Goal: Complete application form

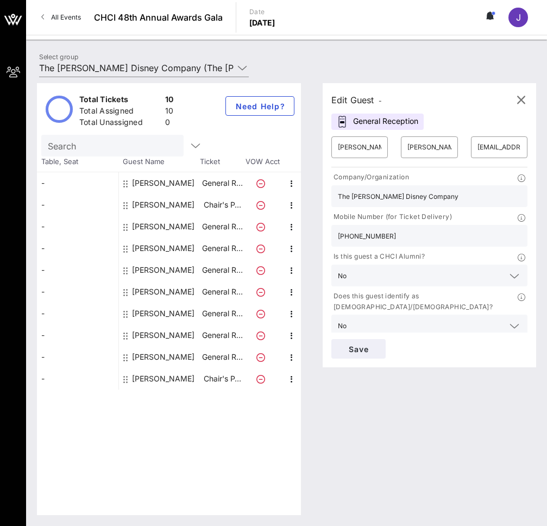
click at [140, 336] on div "[PERSON_NAME]" at bounding box center [163, 335] width 62 height 22
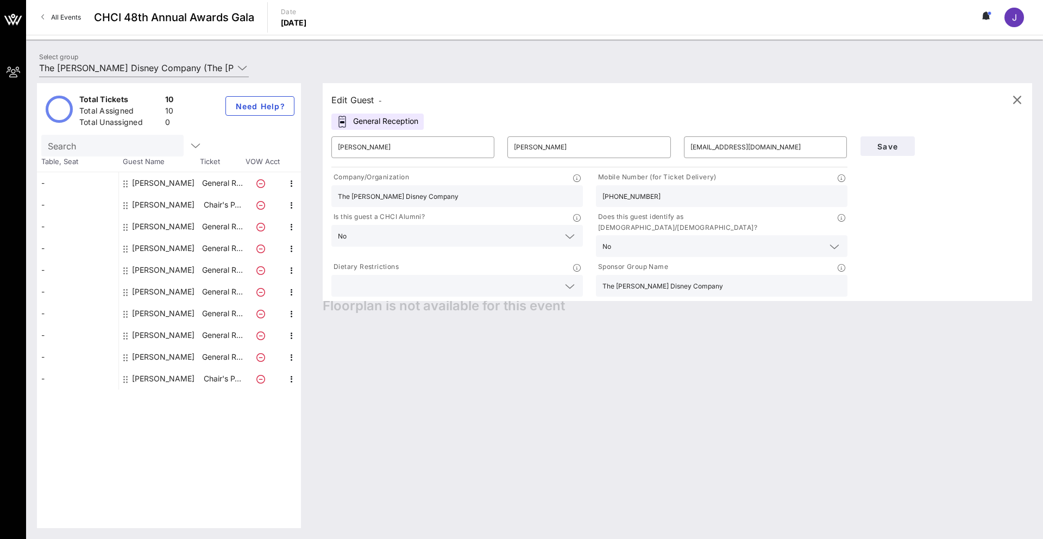
click at [137, 381] on div "[PERSON_NAME]" at bounding box center [163, 379] width 62 height 22
type input "[PERSON_NAME]"
type input "Fox"
type input "[PERSON_NAME][DOMAIN_NAME][EMAIL_ADDRESS][PERSON_NAME][DOMAIN_NAME]"
type input "[PHONE_NUMBER]"
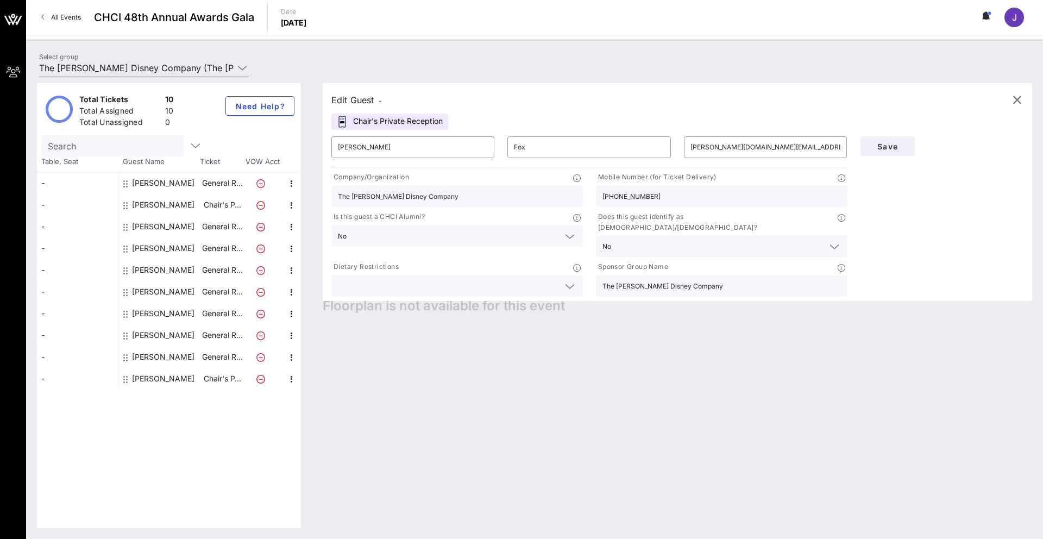
click at [127, 380] on icon at bounding box center [125, 379] width 4 height 9
click at [129, 356] on div "[PERSON_NAME]" at bounding box center [159, 357] width 81 height 22
click at [128, 357] on div at bounding box center [126, 357] width 7 height 22
click at [124, 357] on icon at bounding box center [125, 357] width 4 height 9
click at [129, 335] on div at bounding box center [126, 335] width 7 height 22
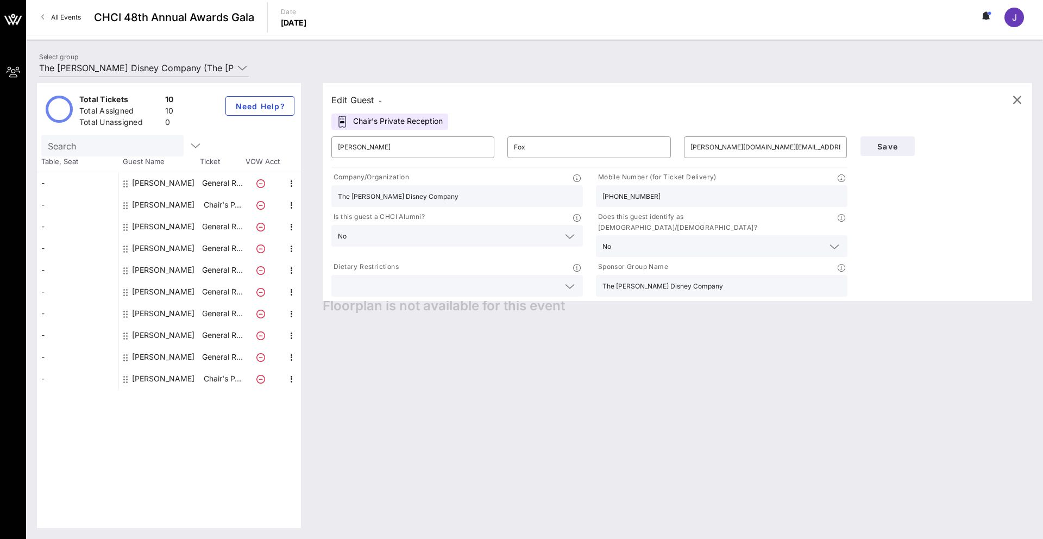
click at [130, 336] on div "[PERSON_NAME]" at bounding box center [159, 335] width 81 height 22
click at [125, 336] on icon at bounding box center [125, 335] width 4 height 9
click at [148, 335] on div "[PERSON_NAME]" at bounding box center [163, 335] width 62 height 22
type input "[PERSON_NAME]"
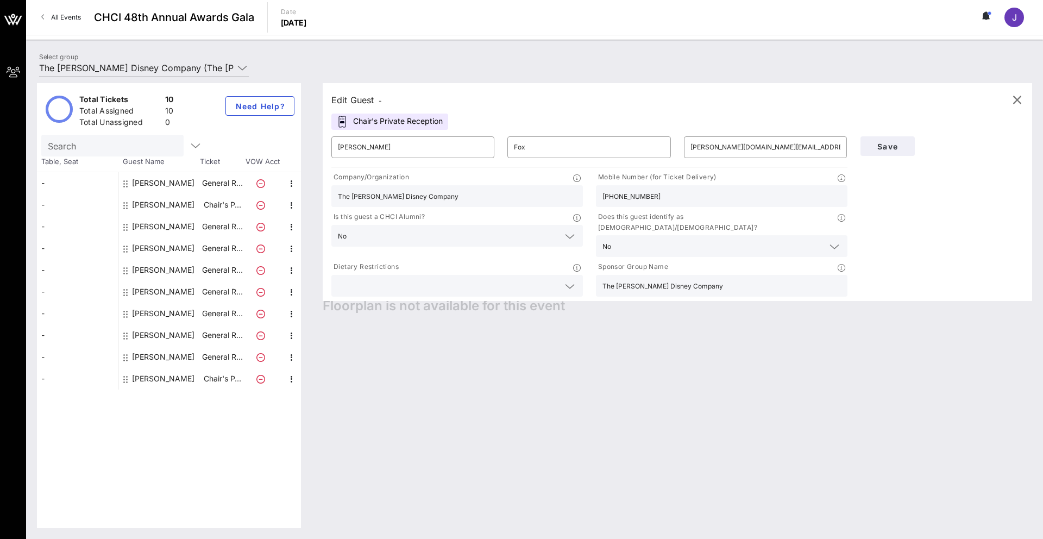
type input "[EMAIL_ADDRESS][DOMAIN_NAME]"
type input "[PHONE_NUMBER]"
click at [161, 355] on div "[PERSON_NAME]" at bounding box center [163, 357] width 62 height 22
type input "[PERSON_NAME]"
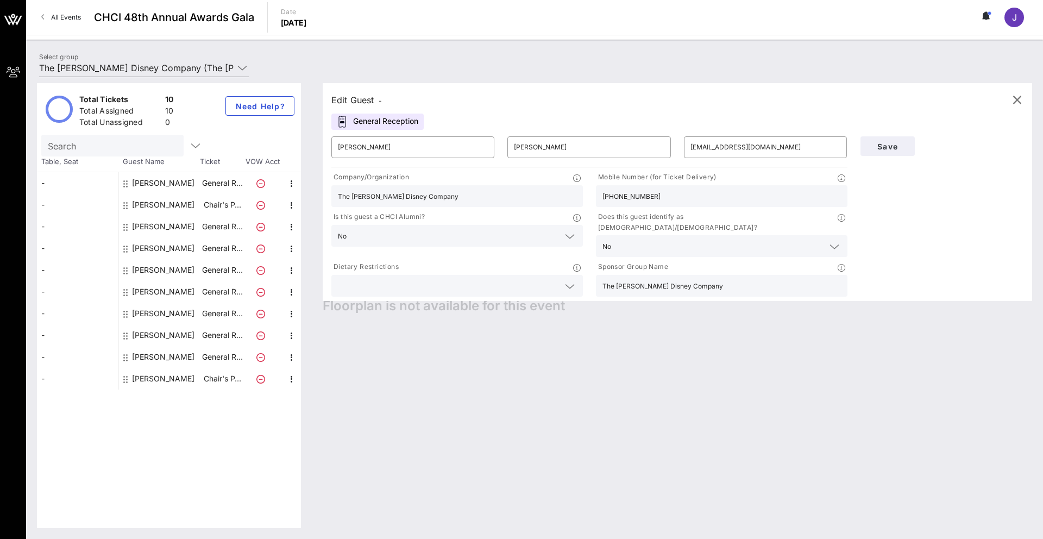
type input "[EMAIL_ADDRESS][DOMAIN_NAME]"
type input "[PERSON_NAME] & [PERSON_NAME]"
type input "[PHONE_NUMBER]"
click at [156, 290] on div "[PERSON_NAME]" at bounding box center [163, 292] width 62 height 22
type input "Katelyn"
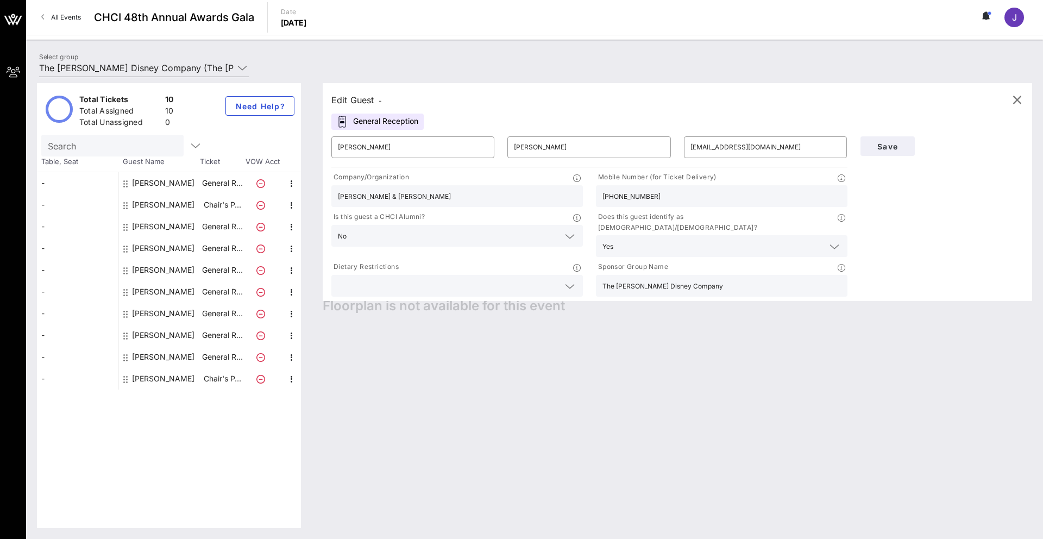
type input "[PERSON_NAME]"
type input "[EMAIL_ADDRESS][DOMAIN_NAME]"
type input "The [PERSON_NAME] Disney Company"
click at [145, 265] on div "[PERSON_NAME]" at bounding box center [163, 270] width 62 height 22
type input "[PERSON_NAME]"
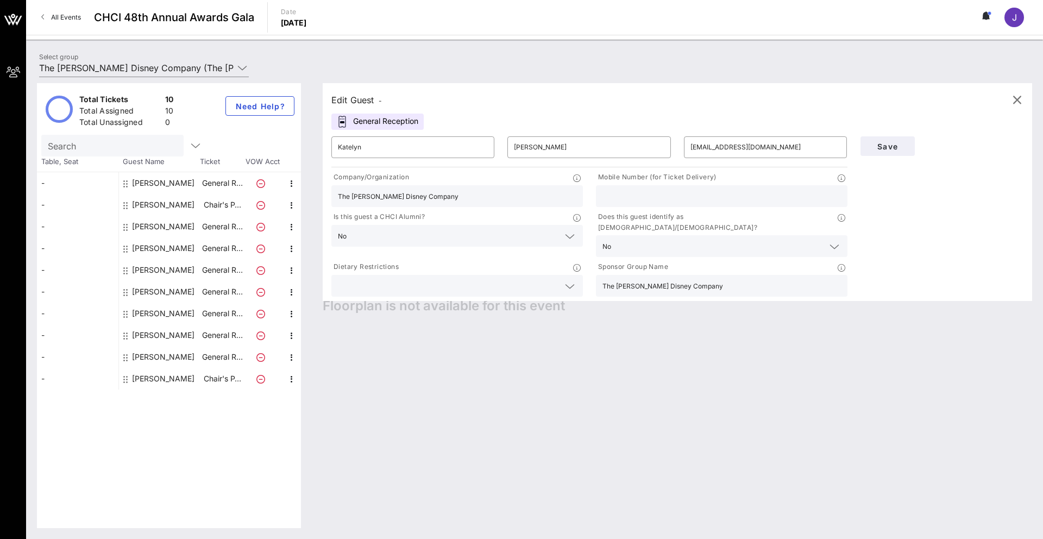
type input "Greenfield"
type input "[PERSON_NAME][EMAIL_ADDRESS][PERSON_NAME][DOMAIN_NAME]"
type input "[PHONE_NUMBER]"
